Goal: Information Seeking & Learning: Learn about a topic

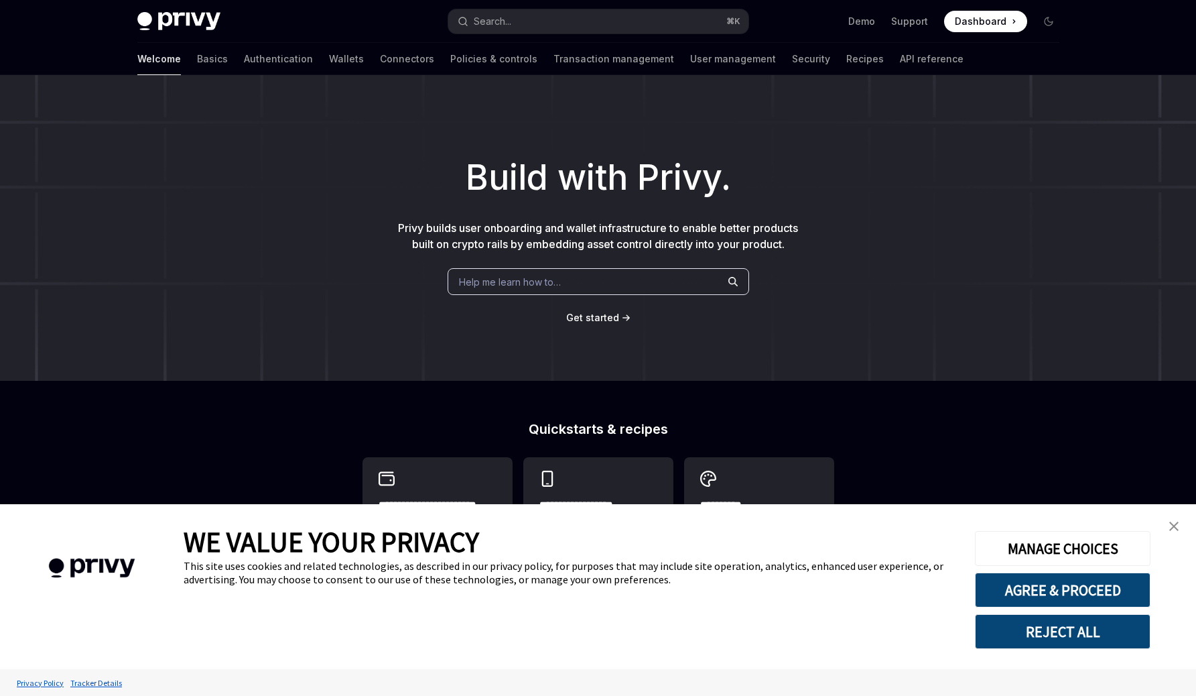
type textarea "*"
click at [564, 143] on div "Build with Privy. Privy builds user onboarding and wallet infrastructure to ena…" at bounding box center [598, 228] width 1196 height 306
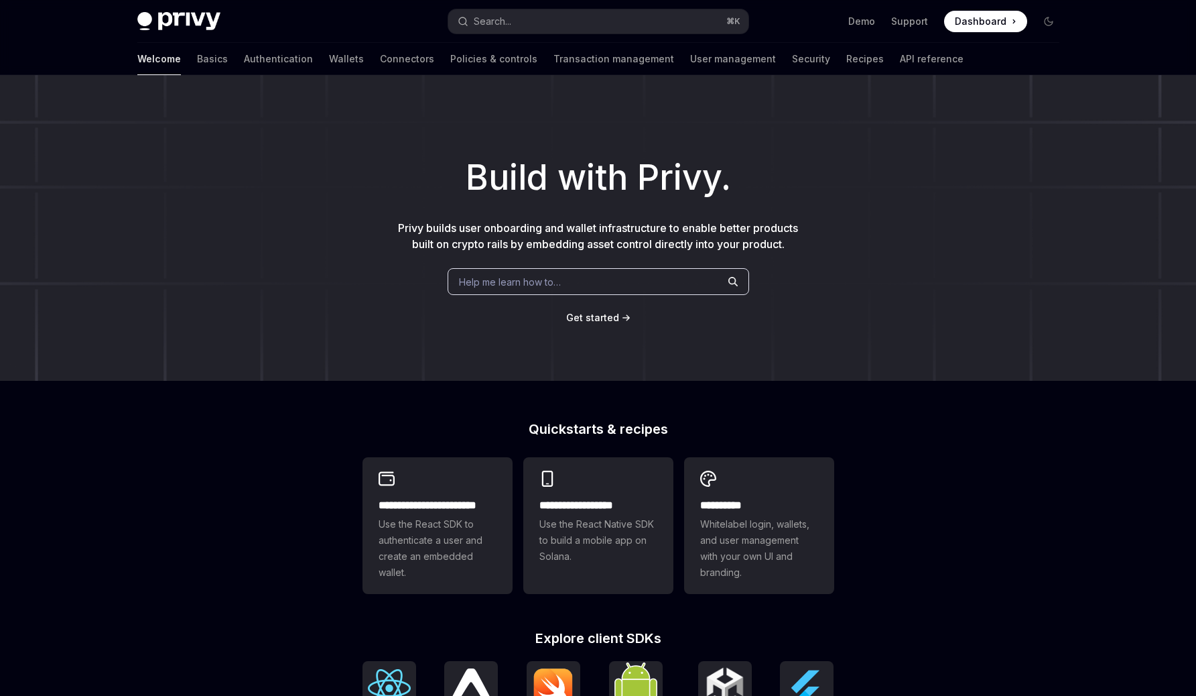
type textarea "*"
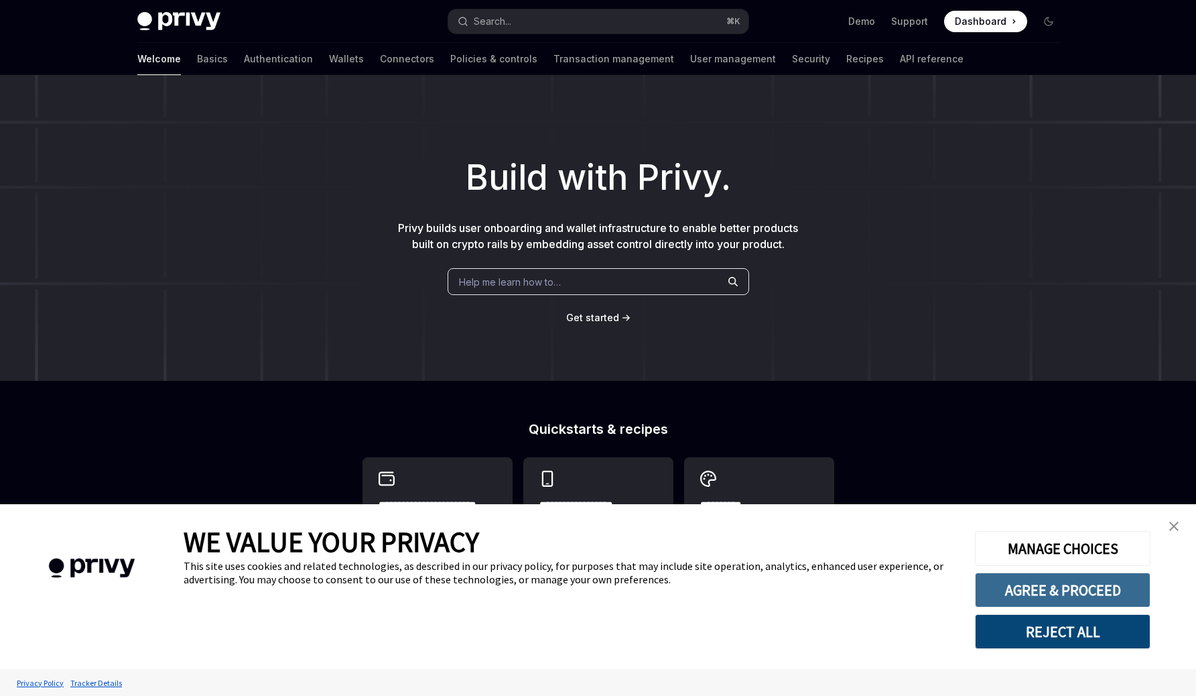
click at [1086, 585] on button "AGREE & PROCEED" at bounding box center [1063, 589] width 176 height 35
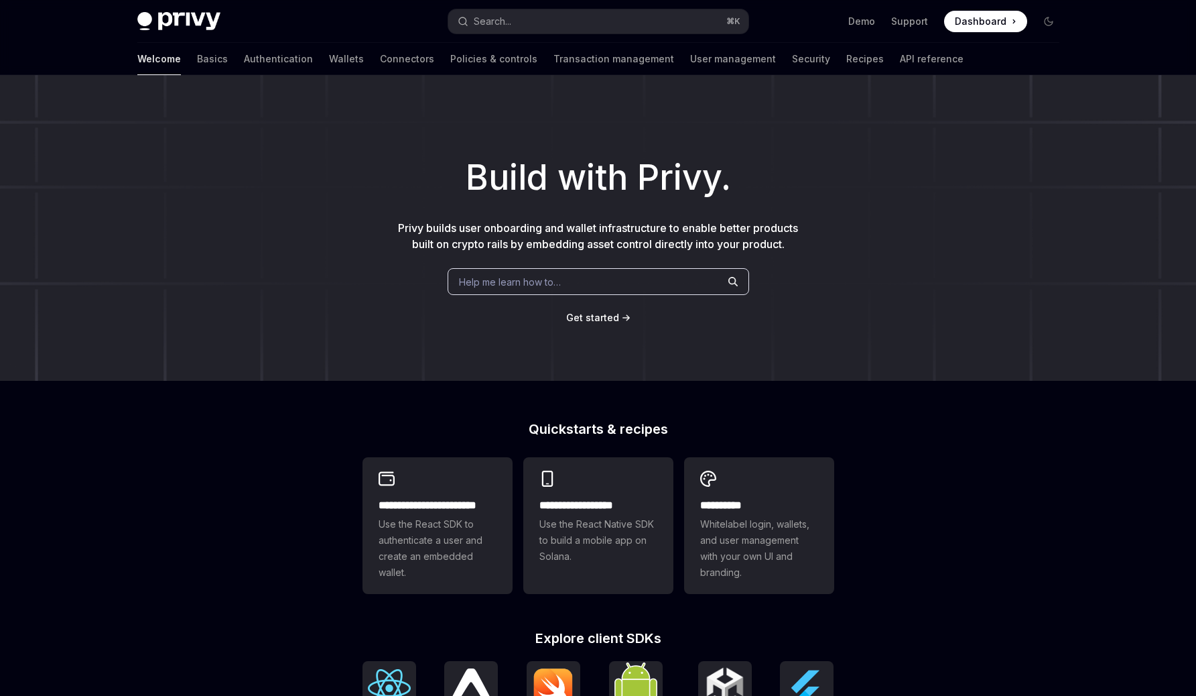
click at [927, 155] on h1 "Build with Privy." at bounding box center [597, 177] width 1153 height 52
click at [795, 367] on div "Build with Privy. Privy builds user onboarding and wallet infrastructure to ena…" at bounding box center [598, 228] width 1196 height 306
